Goal: Transaction & Acquisition: Book appointment/travel/reservation

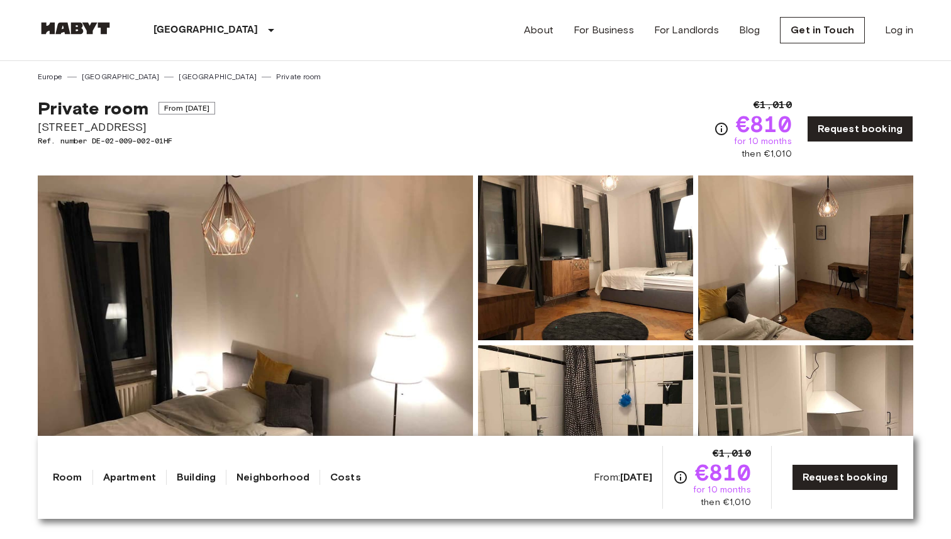
click at [301, 117] on div "Private room From Sep 4 2025 Fraunhoferstraße 10 Ref. number DE-02-009-002-01HF…" at bounding box center [476, 121] width 876 height 78
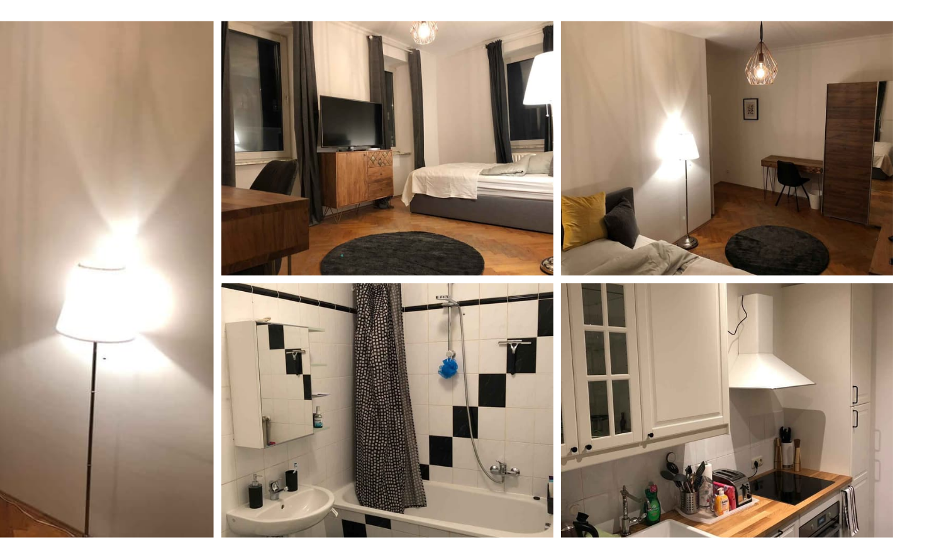
scroll to position [86, 0]
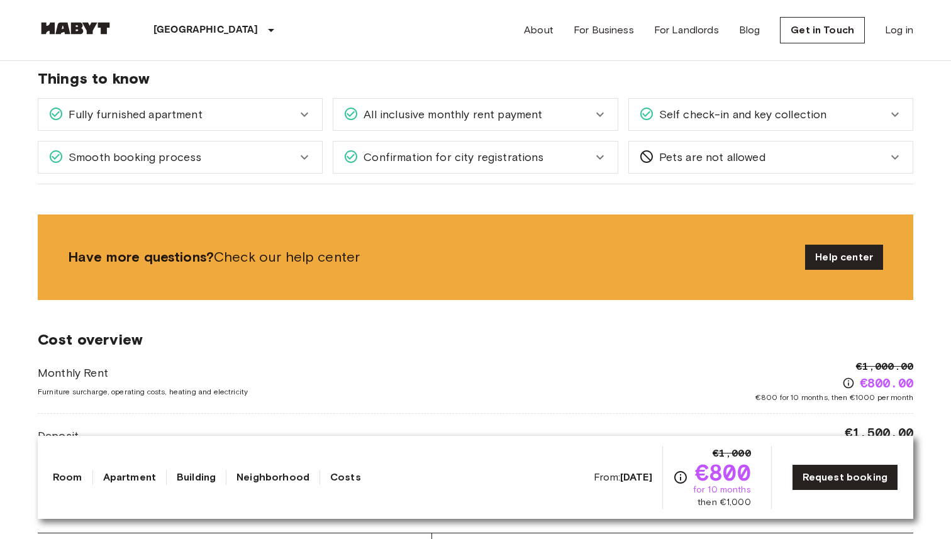
scroll to position [795, 0]
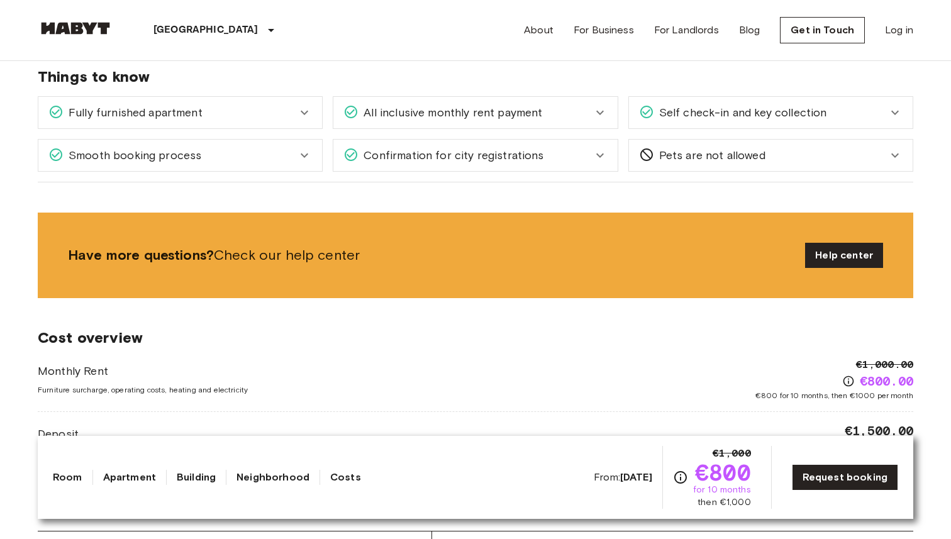
click at [283, 148] on div "Smooth booking process" at bounding box center [172, 155] width 248 height 16
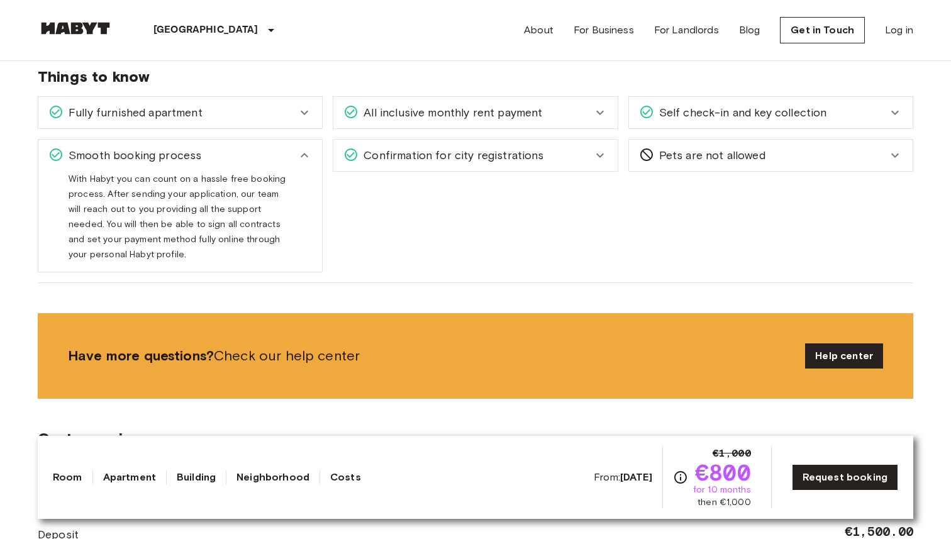
click at [283, 148] on div "Smooth booking process" at bounding box center [172, 155] width 248 height 16
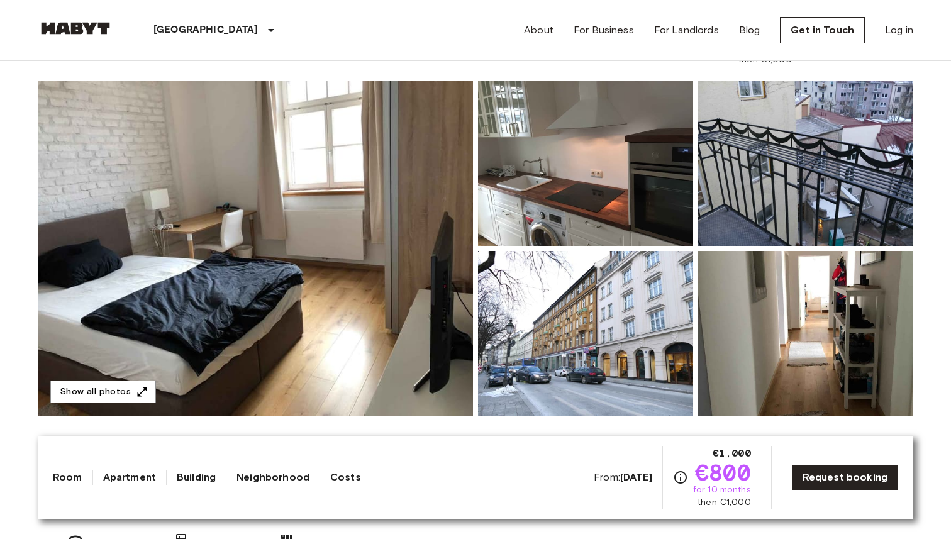
scroll to position [0, 0]
